Goal: Task Accomplishment & Management: Manage account settings

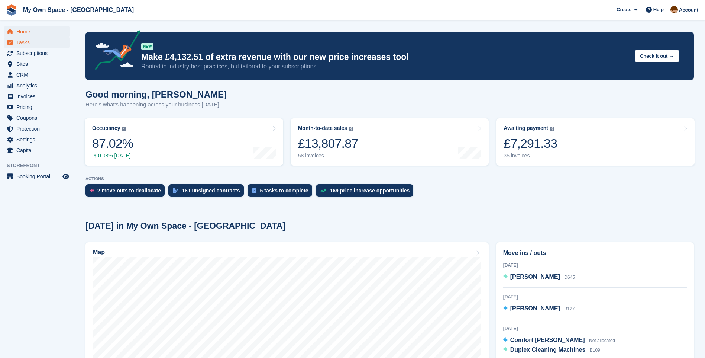
scroll to position [74, 0]
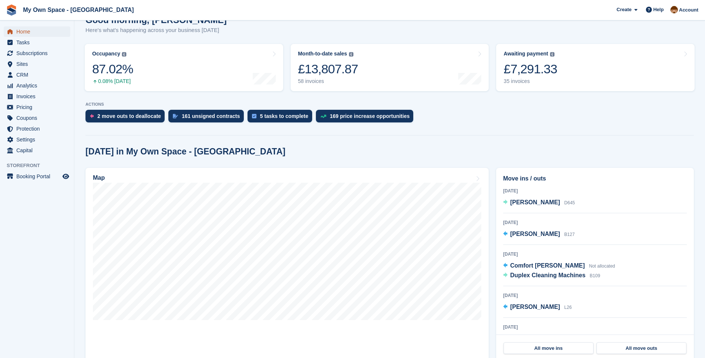
click at [33, 33] on span "Home" at bounding box center [38, 31] width 45 height 10
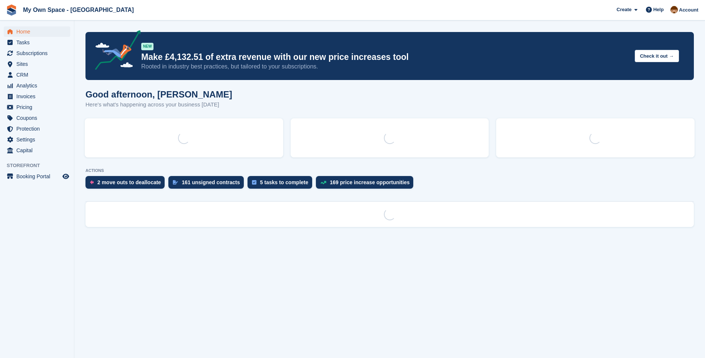
scroll to position [0, 0]
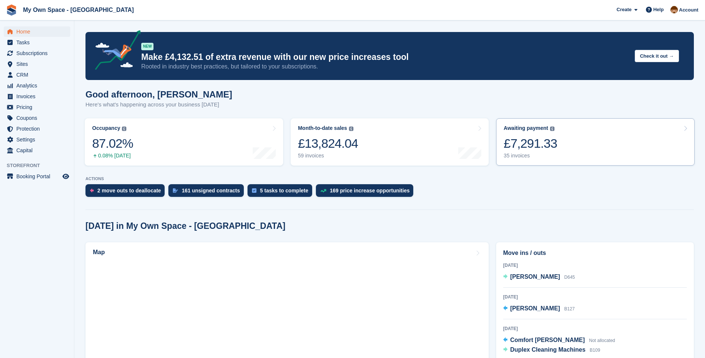
click at [523, 158] on div "35 invoices" at bounding box center [531, 155] width 54 height 6
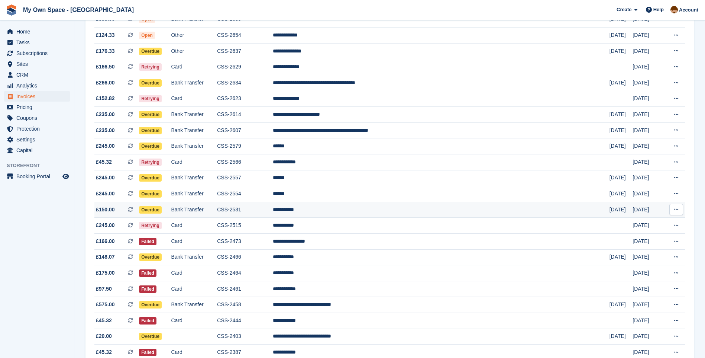
scroll to position [149, 0]
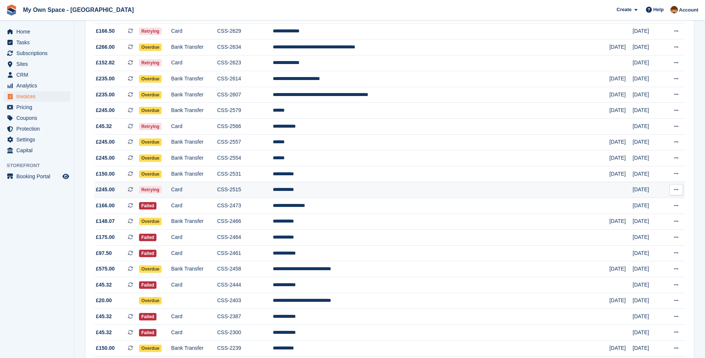
click at [262, 188] on td "CSS-2515" at bounding box center [245, 190] width 56 height 16
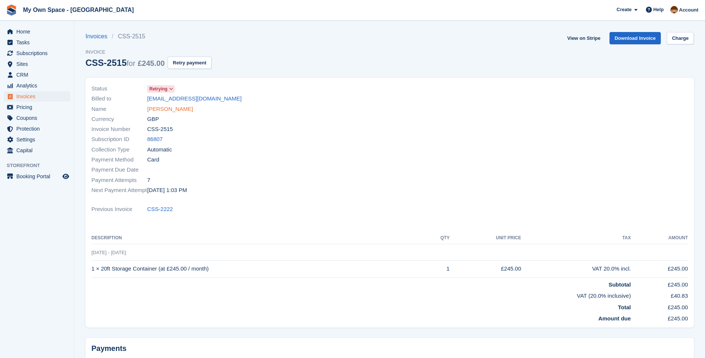
click at [169, 108] on link "[PERSON_NAME]" at bounding box center [170, 109] width 46 height 9
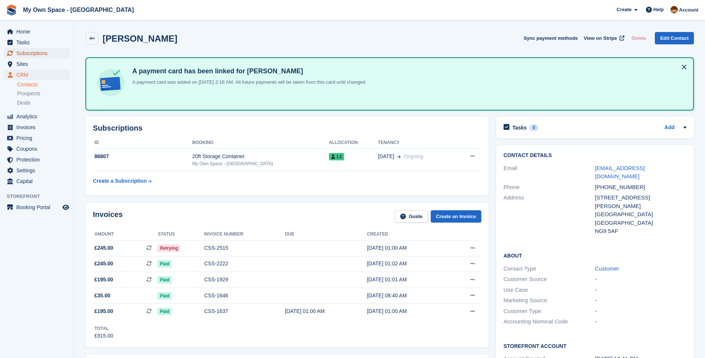
click at [46, 54] on span "Subscriptions" at bounding box center [38, 53] width 45 height 10
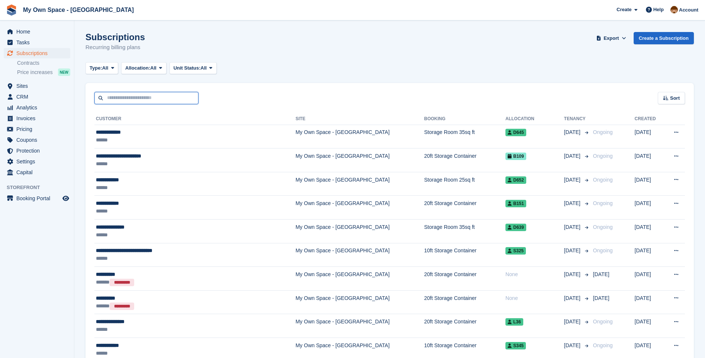
click at [109, 101] on input "text" at bounding box center [146, 98] width 104 height 12
type input "***"
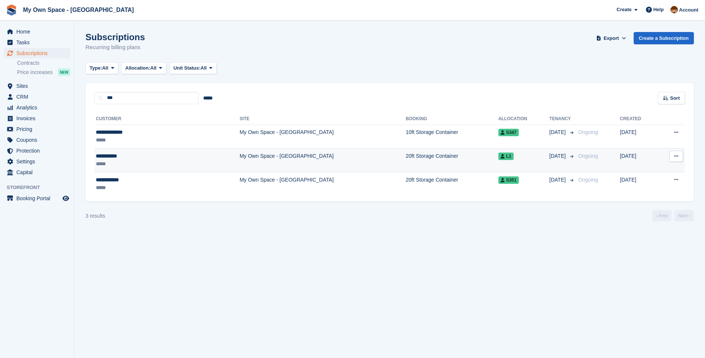
click at [240, 152] on td "My Own Space - [GEOGRAPHIC_DATA]" at bounding box center [323, 160] width 166 height 24
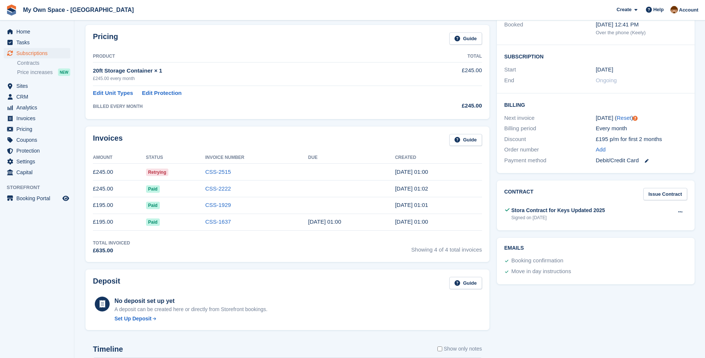
scroll to position [223, 0]
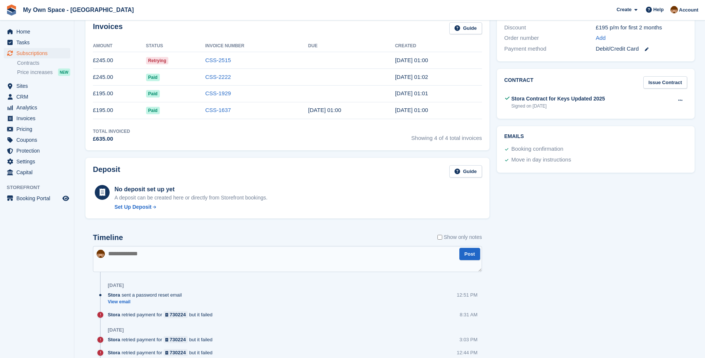
click at [132, 258] on textarea at bounding box center [287, 259] width 389 height 26
type textarea "**********"
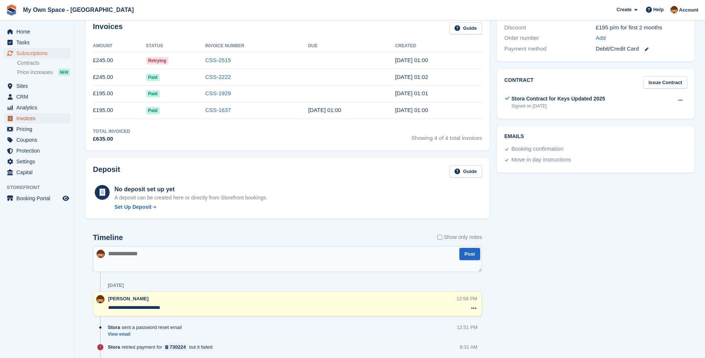
click at [34, 117] on span "Invoices" at bounding box center [38, 118] width 45 height 10
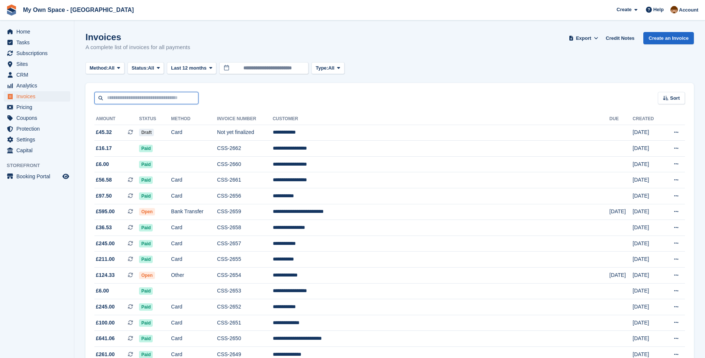
click at [137, 97] on input "text" at bounding box center [146, 98] width 104 height 12
type input "******"
